Goal: Task Accomplishment & Management: Manage account settings

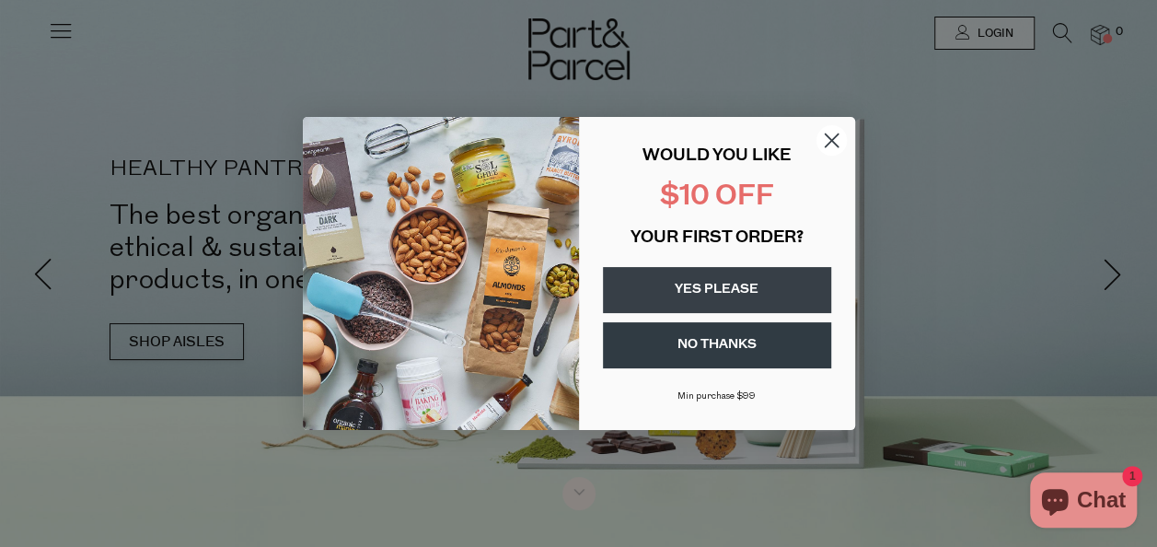
click at [837, 140] on circle "Close dialog" at bounding box center [830, 140] width 30 height 30
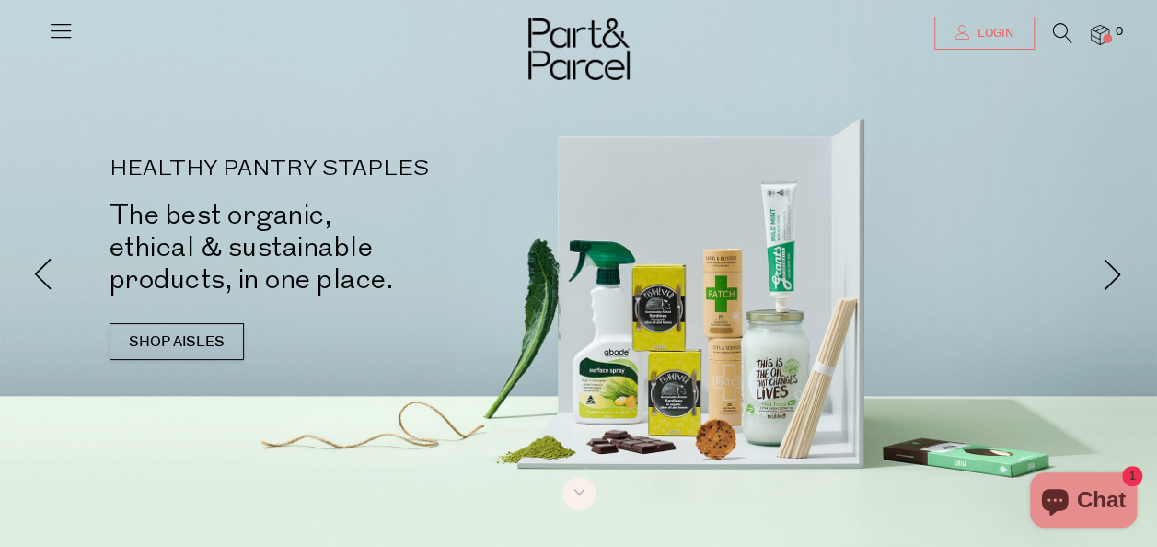
click at [957, 31] on icon at bounding box center [962, 32] width 15 height 15
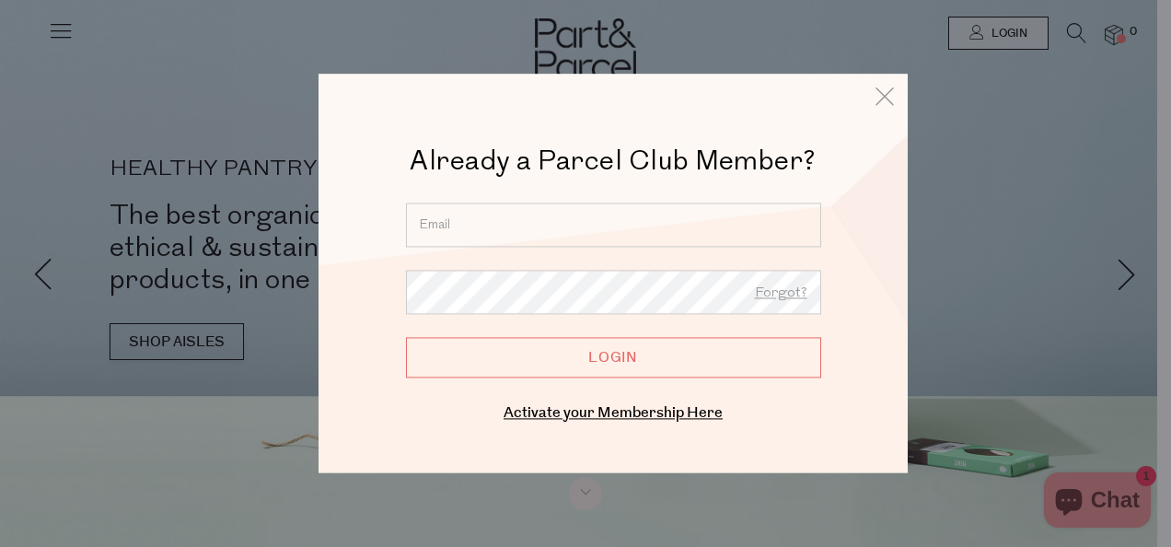
click at [533, 221] on input "email" at bounding box center [613, 224] width 415 height 44
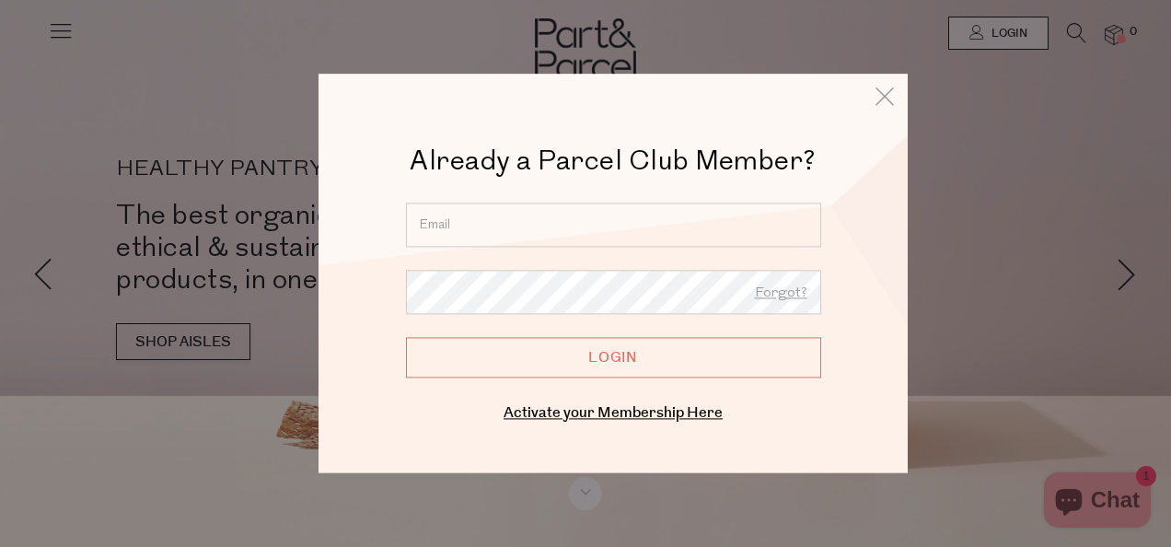
type input "[EMAIL_ADDRESS][DOMAIN_NAME]"
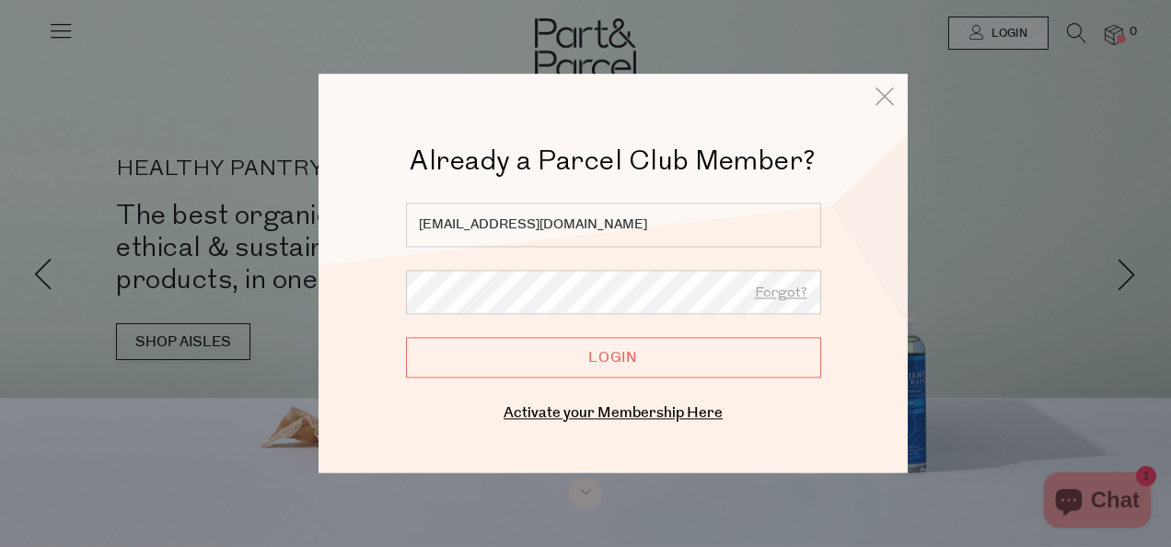
click at [406, 337] on input "Login" at bounding box center [613, 357] width 415 height 40
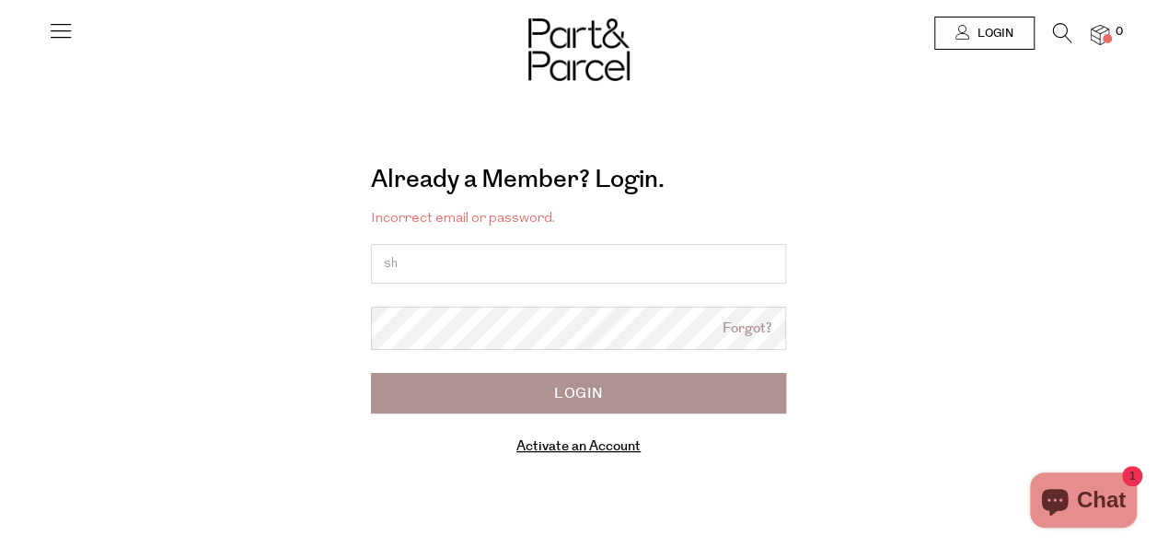
type input "[EMAIL_ADDRESS][DOMAIN_NAME]"
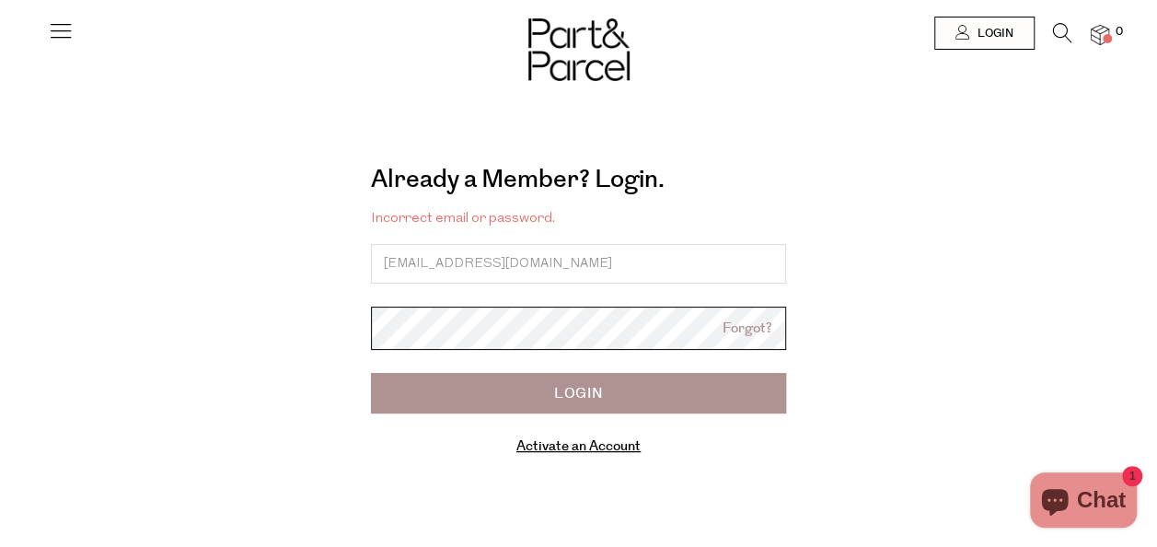
click at [371, 373] on input "Login" at bounding box center [578, 393] width 415 height 40
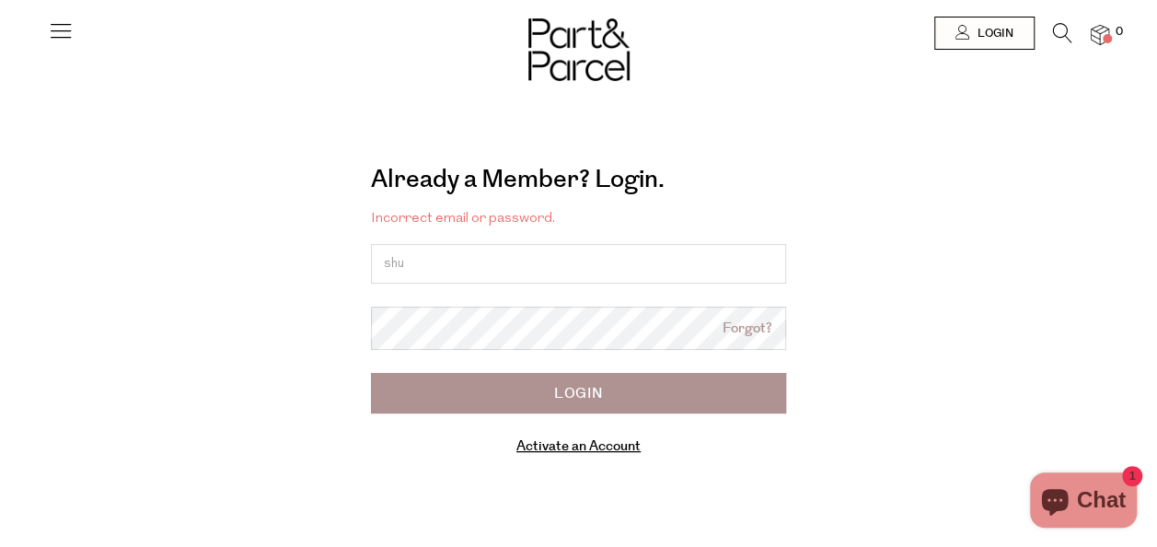
type input "[EMAIL_ADDRESS][DOMAIN_NAME]"
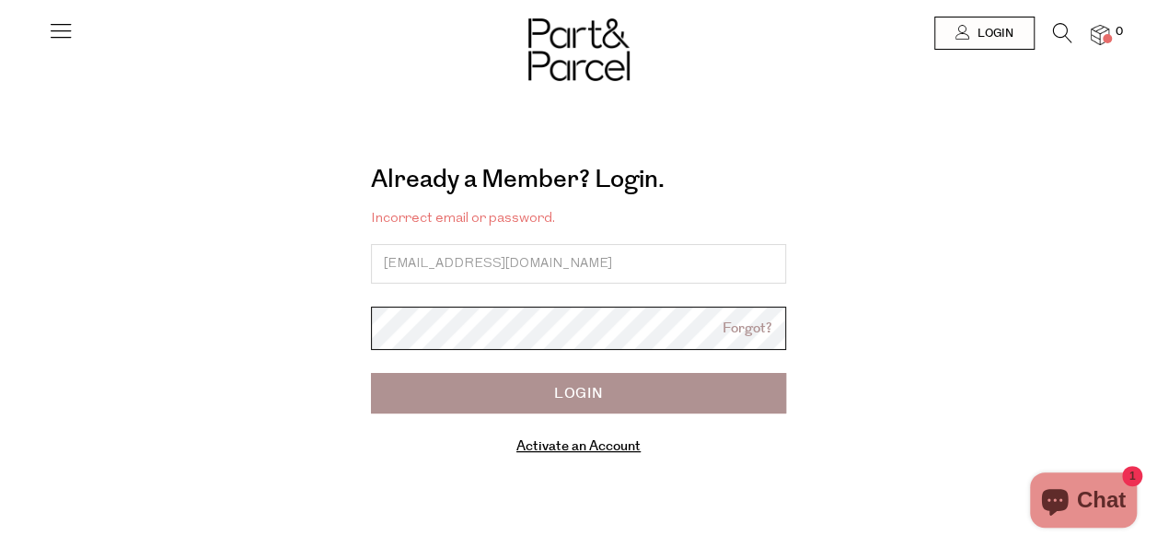
click at [371, 373] on input "Login" at bounding box center [578, 393] width 415 height 40
